Goal: Task Accomplishment & Management: Complete application form

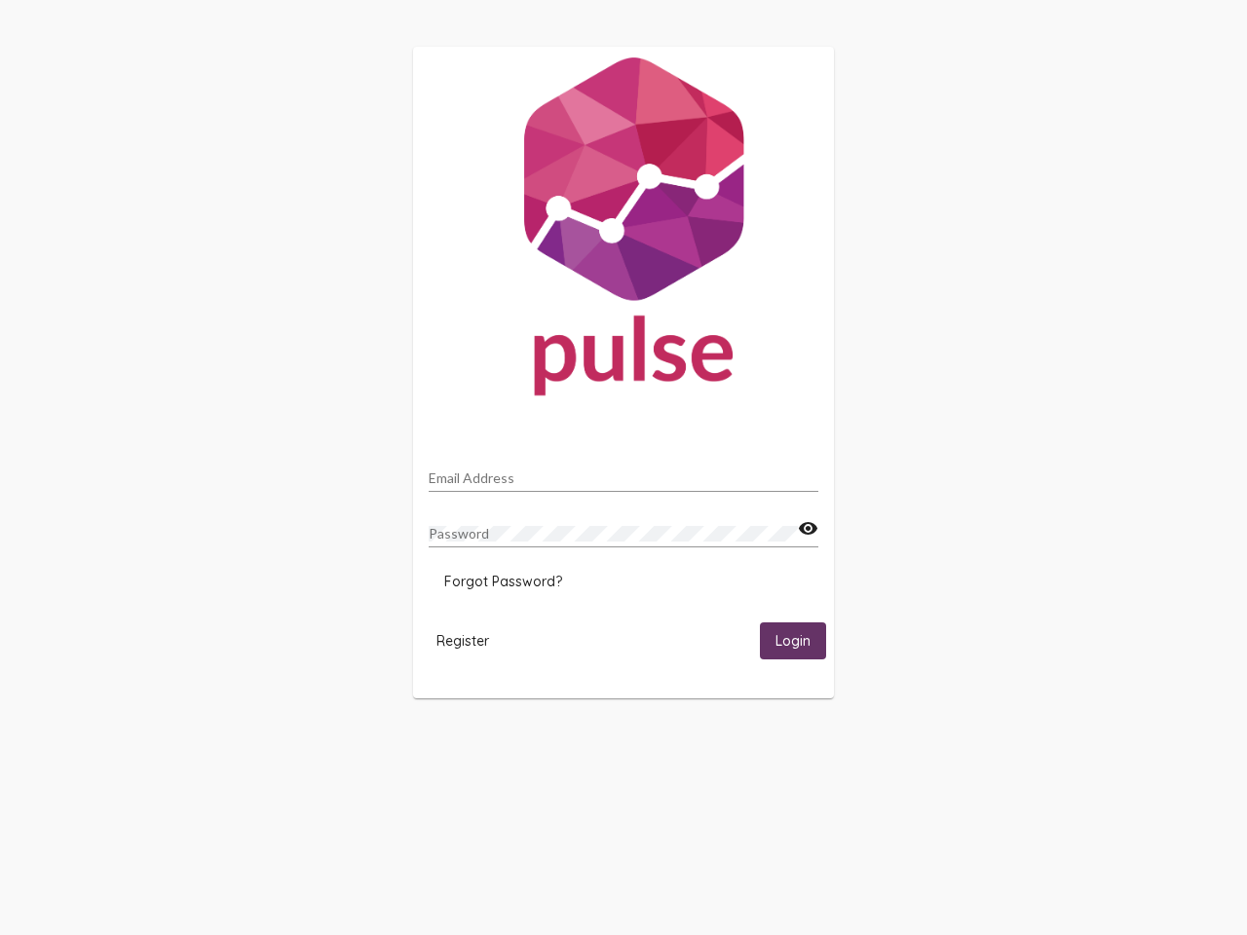
click at [624, 473] on input "Email Address" at bounding box center [624, 479] width 390 height 16
click at [808, 529] on mat-icon "visibility" at bounding box center [808, 528] width 20 height 23
click at [503, 582] on span "Forgot Password?" at bounding box center [503, 582] width 118 height 18
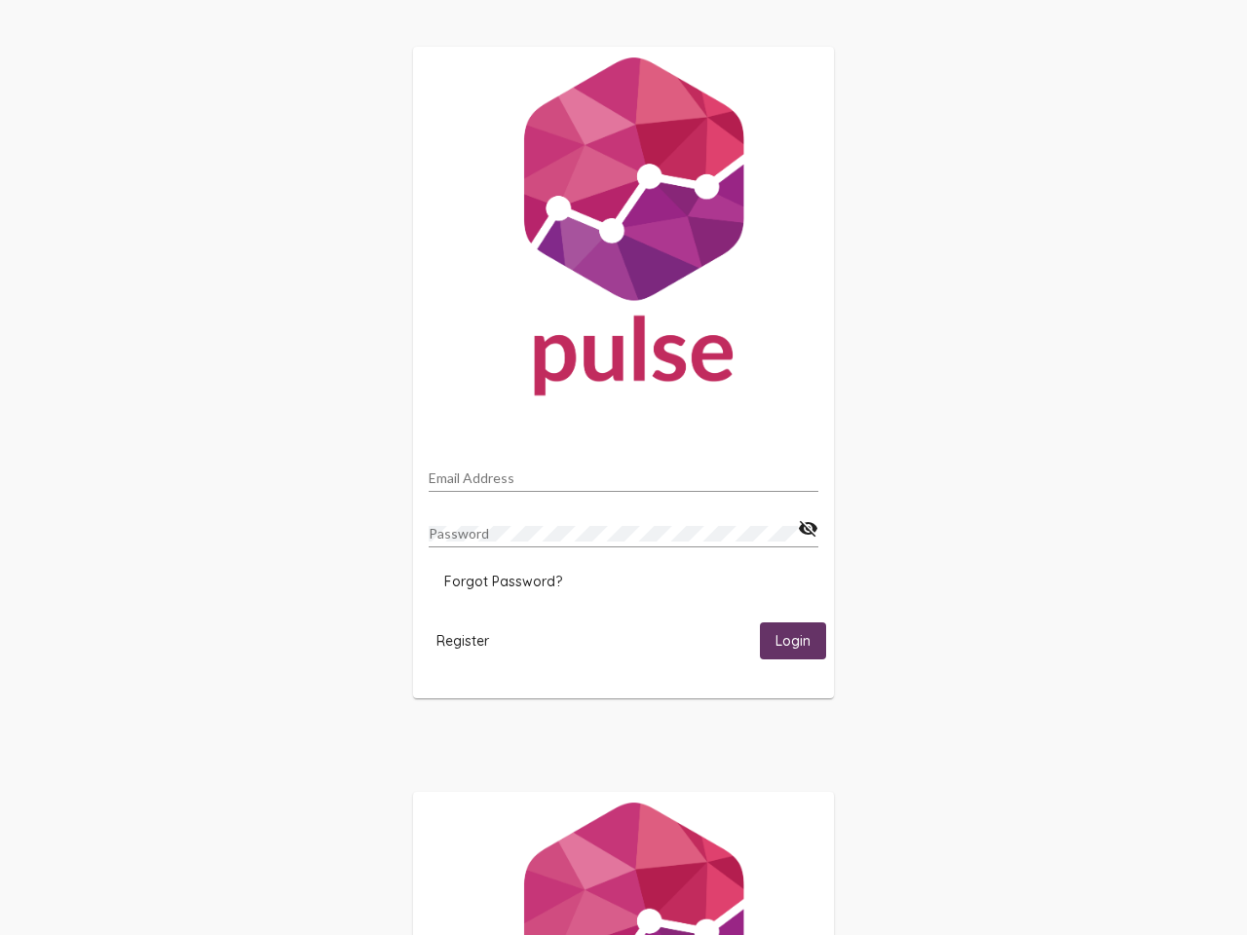
click at [463, 640] on span "Register" at bounding box center [462, 641] width 53 height 18
click at [793, 640] on span "Login" at bounding box center [793, 642] width 35 height 18
